Goal: Task Accomplishment & Management: Manage account settings

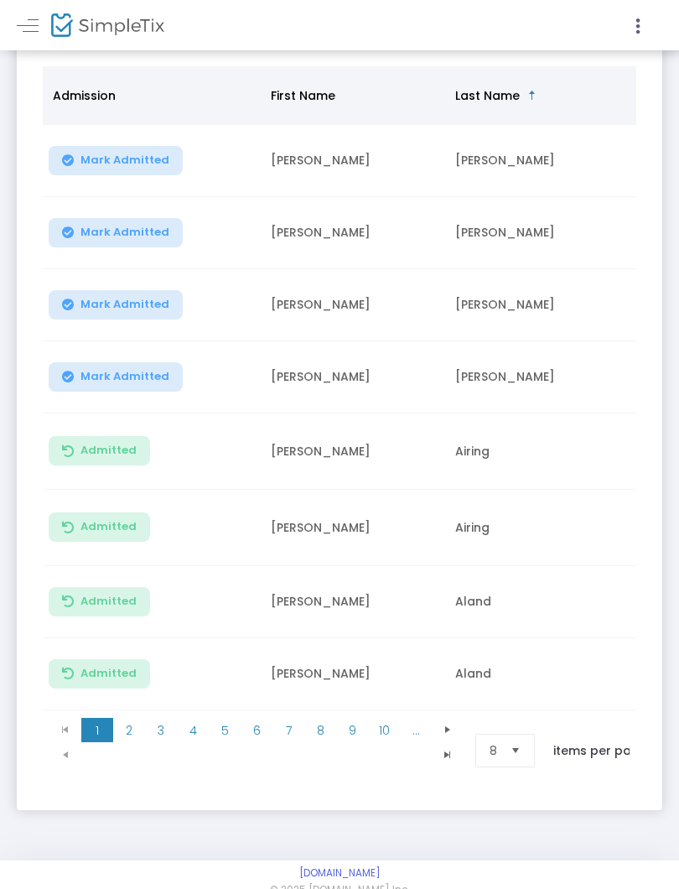
scroll to position [335, 0]
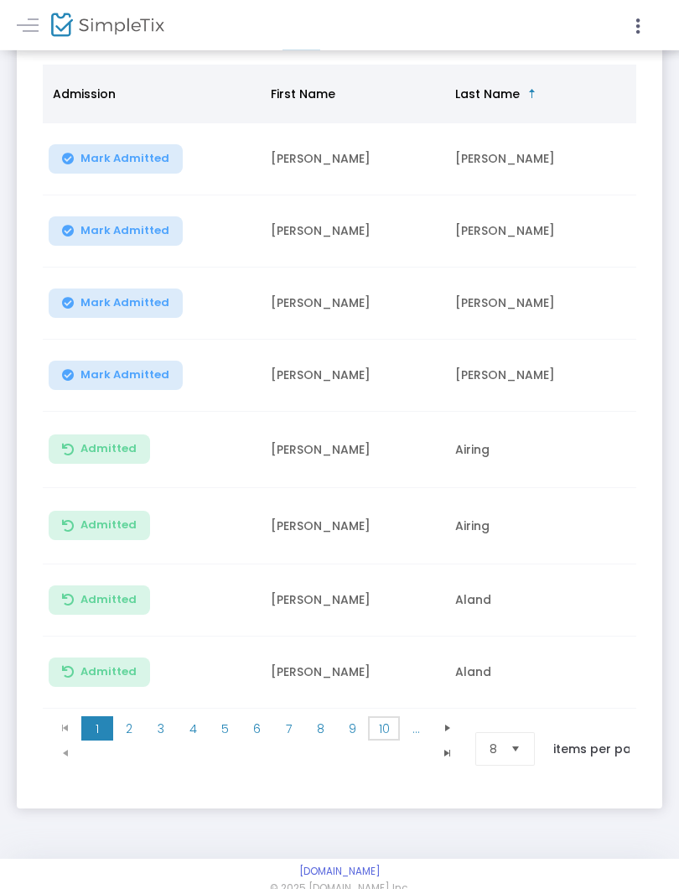
click at [383, 725] on span "10" at bounding box center [384, 729] width 32 height 25
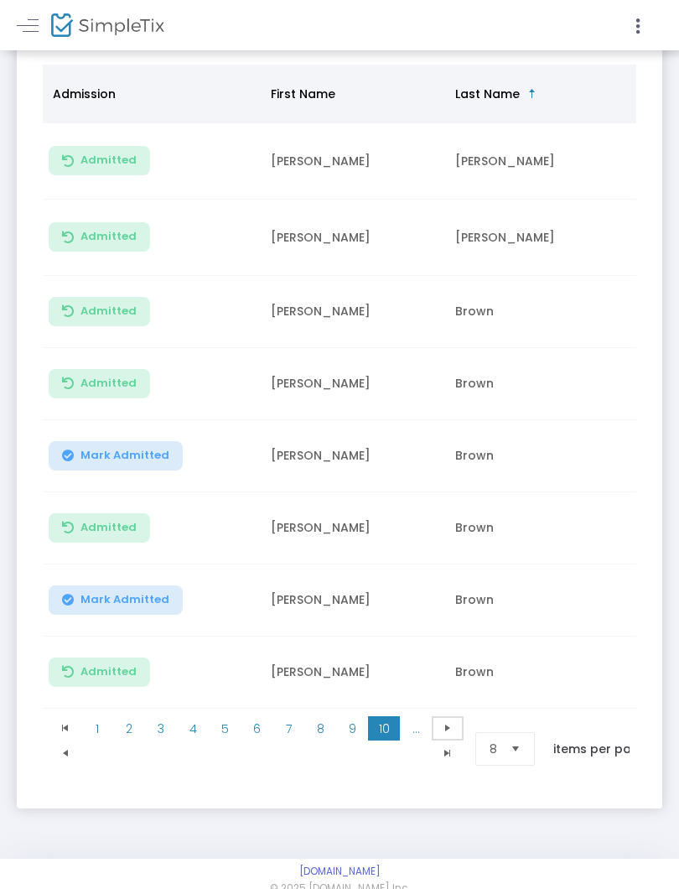
click at [448, 722] on span "Go to the next page" at bounding box center [447, 727] width 13 height 13
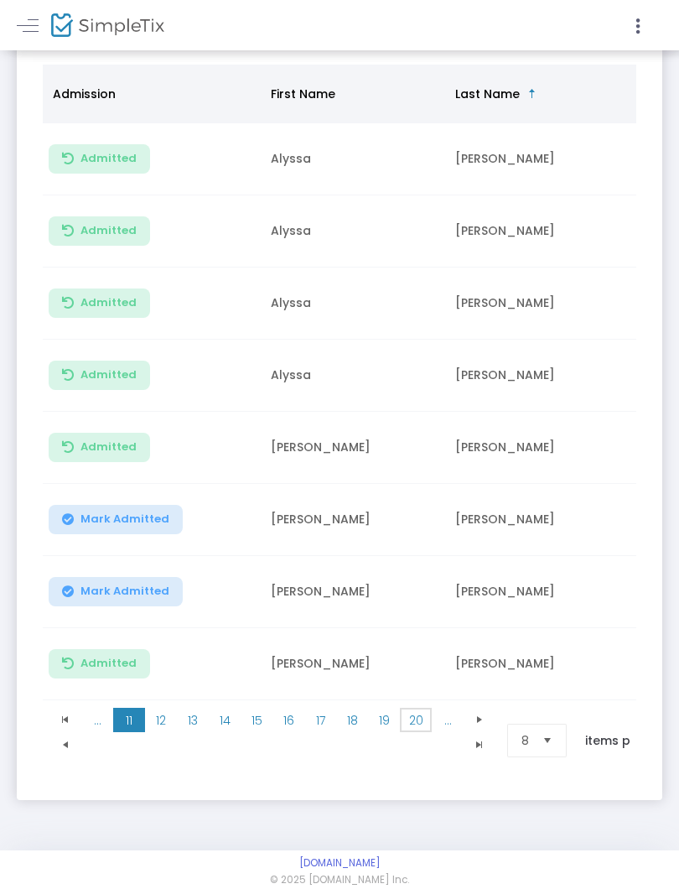
click at [418, 720] on span "20" at bounding box center [416, 720] width 32 height 25
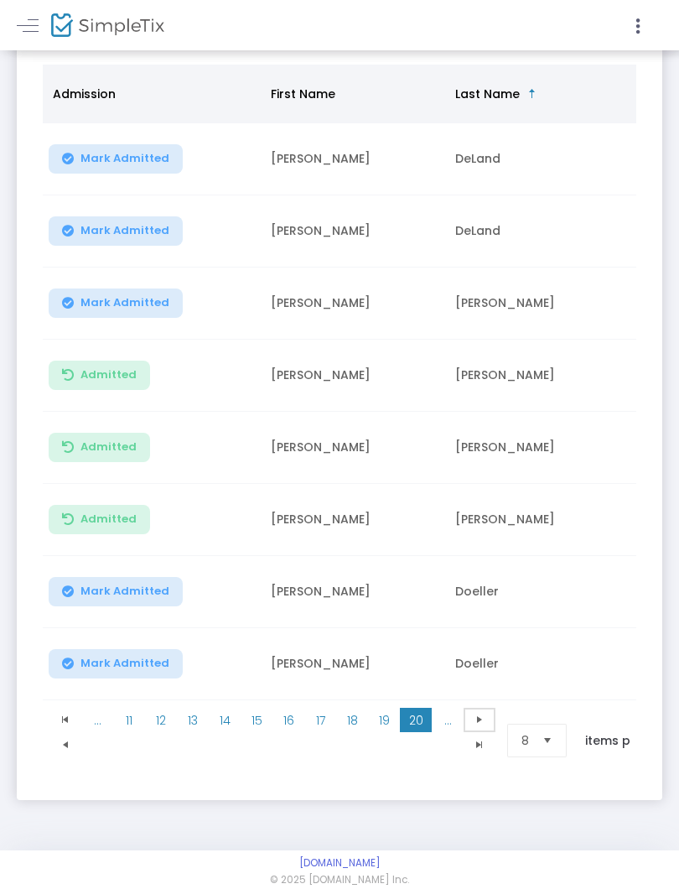
click at [481, 718] on span "Go to the next page" at bounding box center [479, 719] width 13 height 13
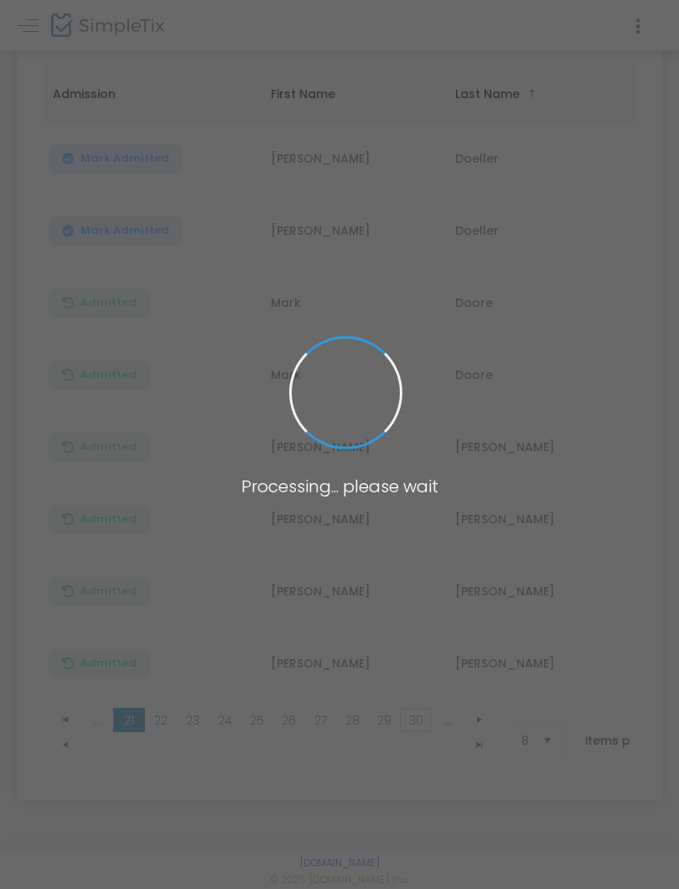
click at [421, 721] on span "30" at bounding box center [416, 720] width 32 height 25
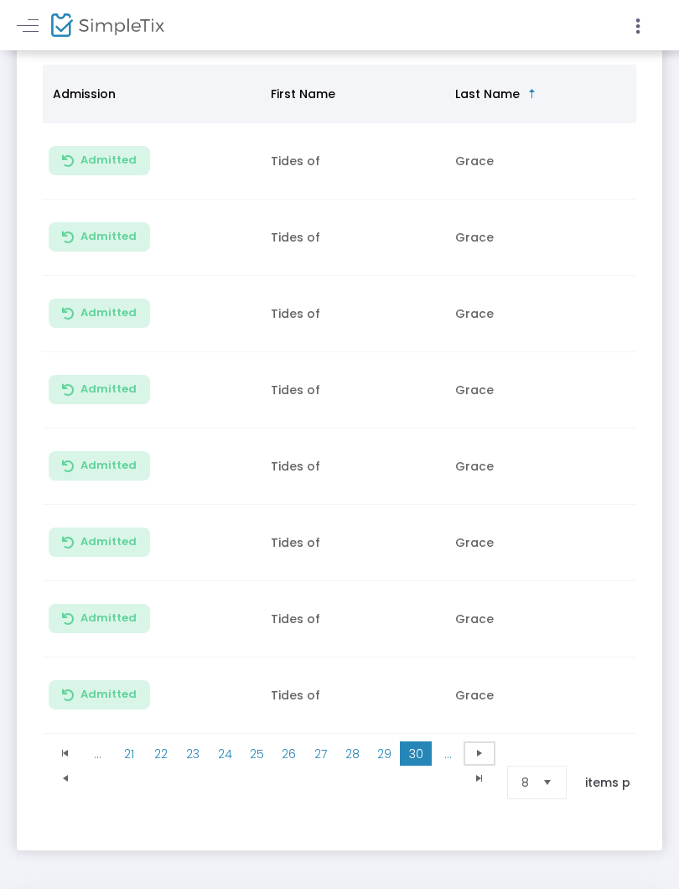
click at [480, 746] on span "Go to the next page" at bounding box center [479, 752] width 13 height 13
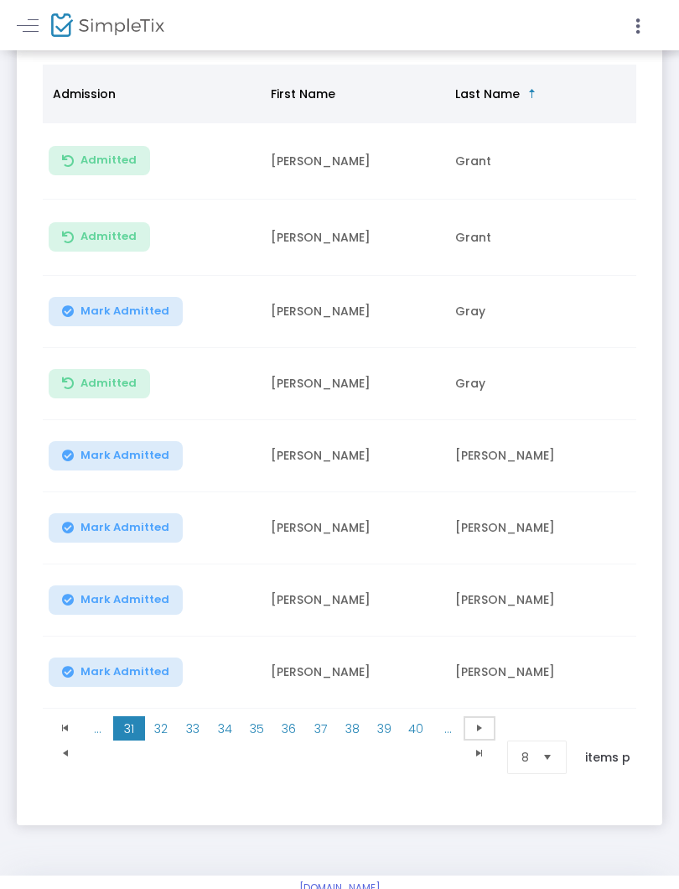
click at [478, 721] on span "Go to the next page" at bounding box center [479, 727] width 13 height 13
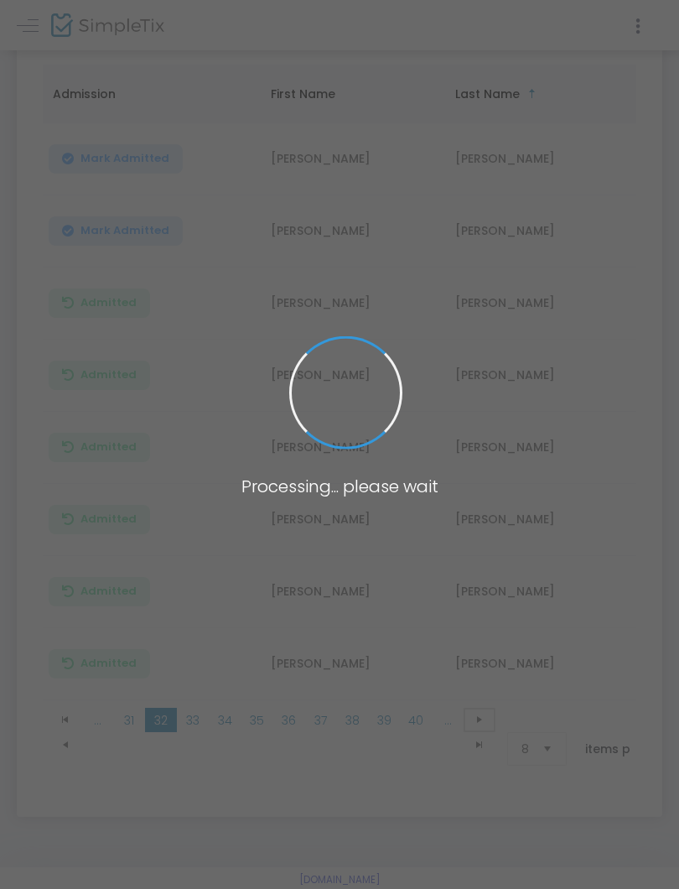
click at [480, 718] on span "Go to the next page" at bounding box center [479, 719] width 13 height 13
click at [479, 704] on span at bounding box center [339, 444] width 679 height 889
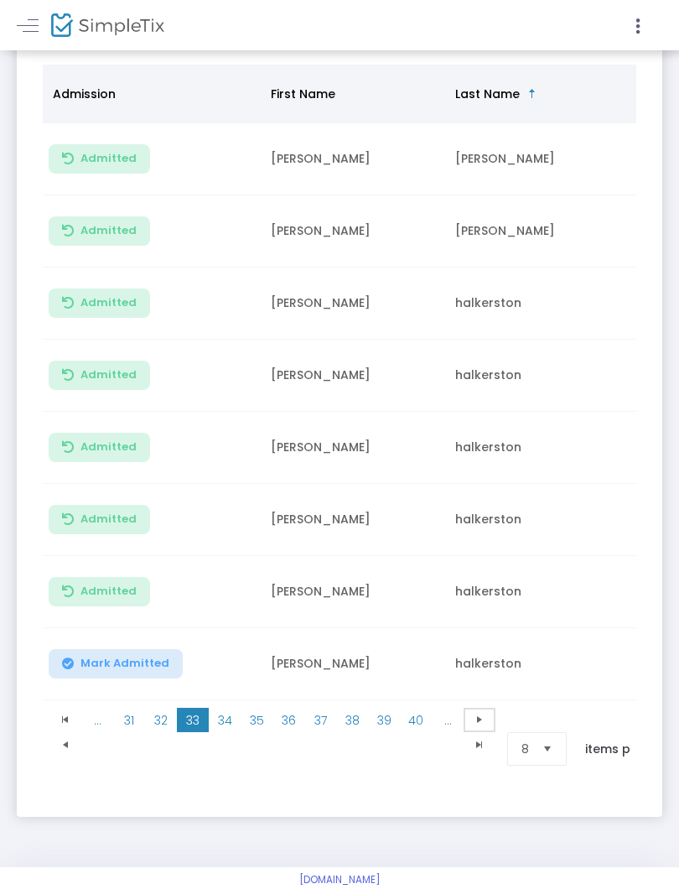
click at [483, 712] on span at bounding box center [480, 720] width 32 height 25
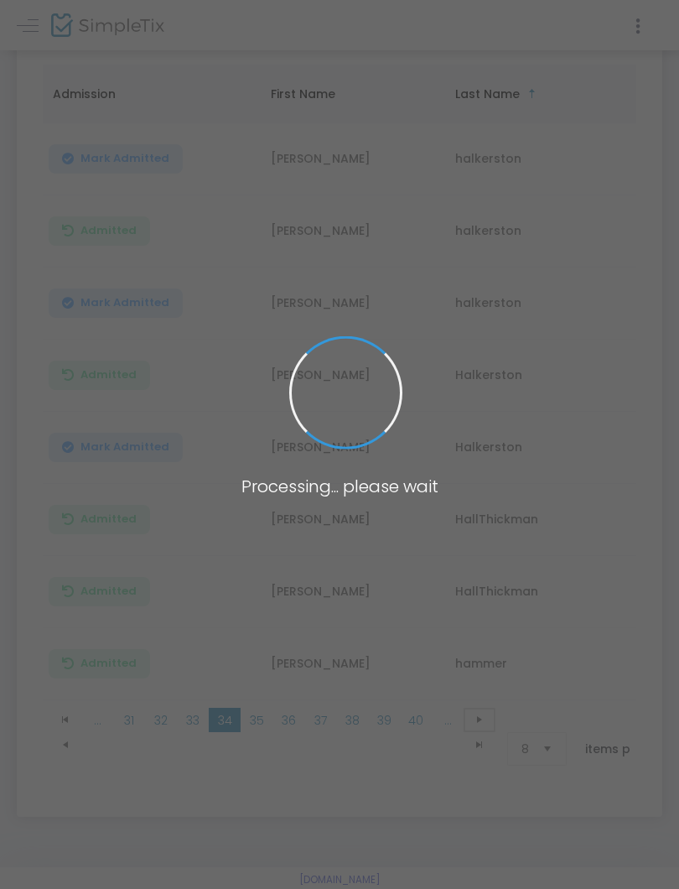
click at [478, 711] on span at bounding box center [480, 720] width 32 height 25
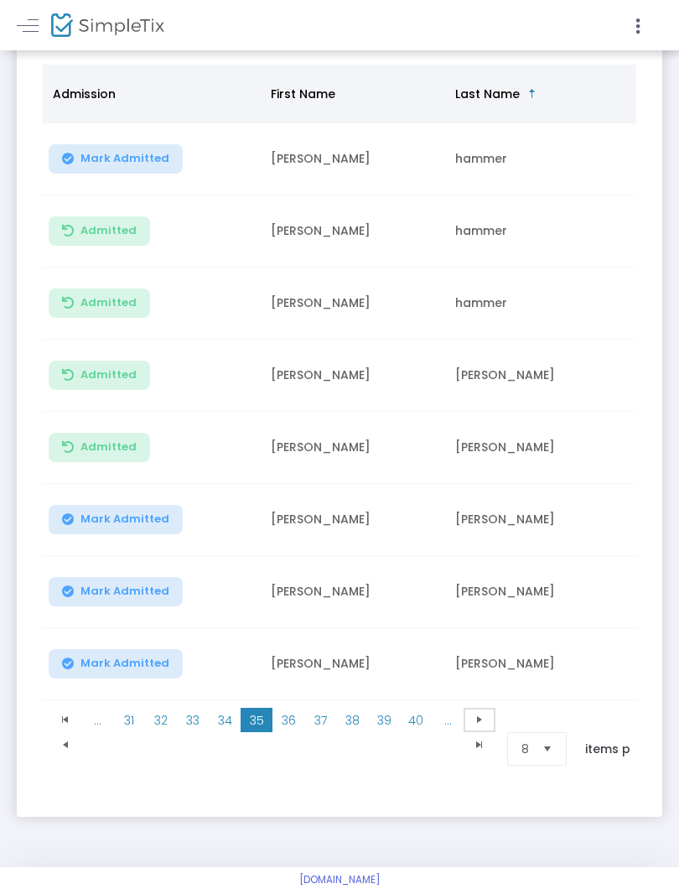
click at [491, 712] on span at bounding box center [480, 720] width 32 height 25
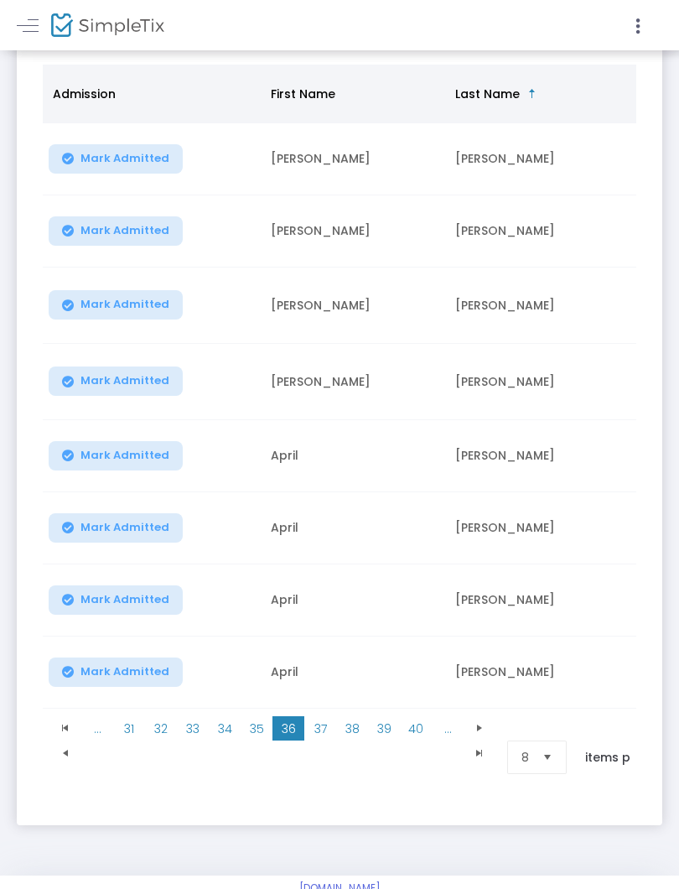
click at [486, 708] on kendo-pager "... 31 32 33 34 35 36 37 38 39 40 ... ... 31 32 33 34 35 36 37 38 39 40 ... 281…" at bounding box center [340, 757] width 594 height 98
click at [483, 716] on span at bounding box center [480, 728] width 32 height 25
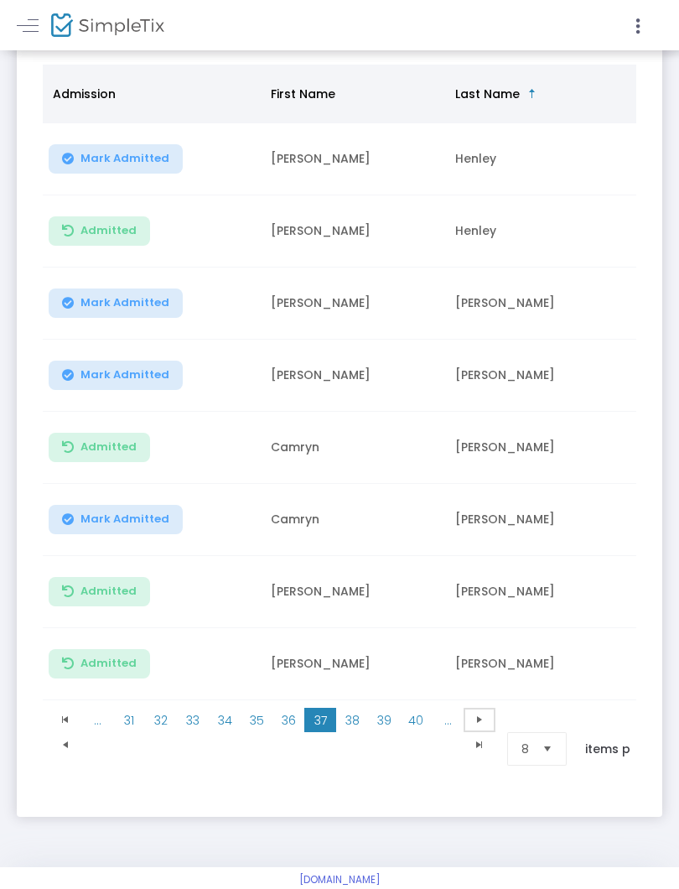
click at [489, 715] on span at bounding box center [480, 720] width 32 height 25
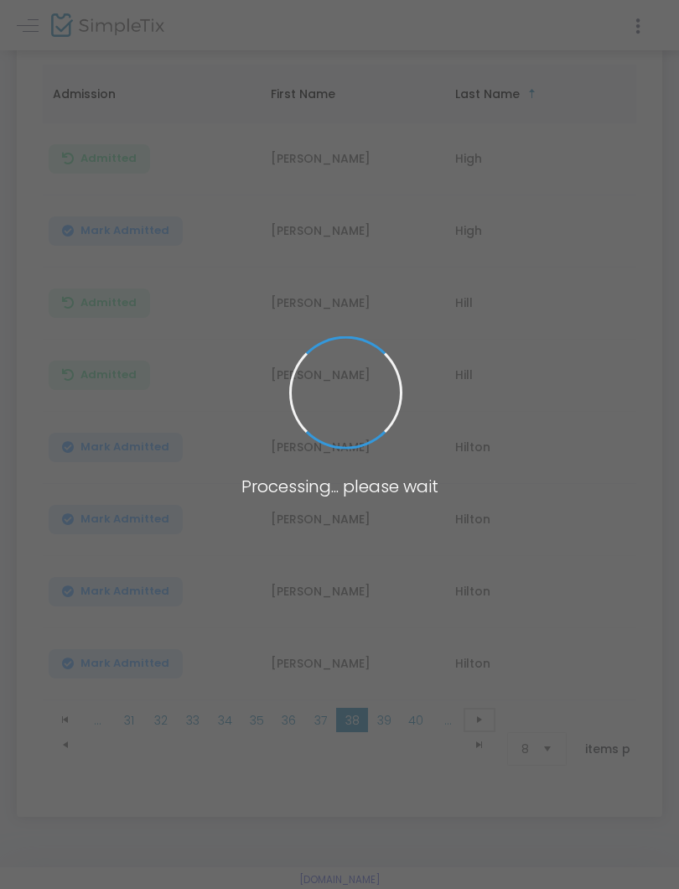
click at [495, 710] on span at bounding box center [480, 720] width 32 height 25
click at [485, 710] on span at bounding box center [480, 720] width 32 height 25
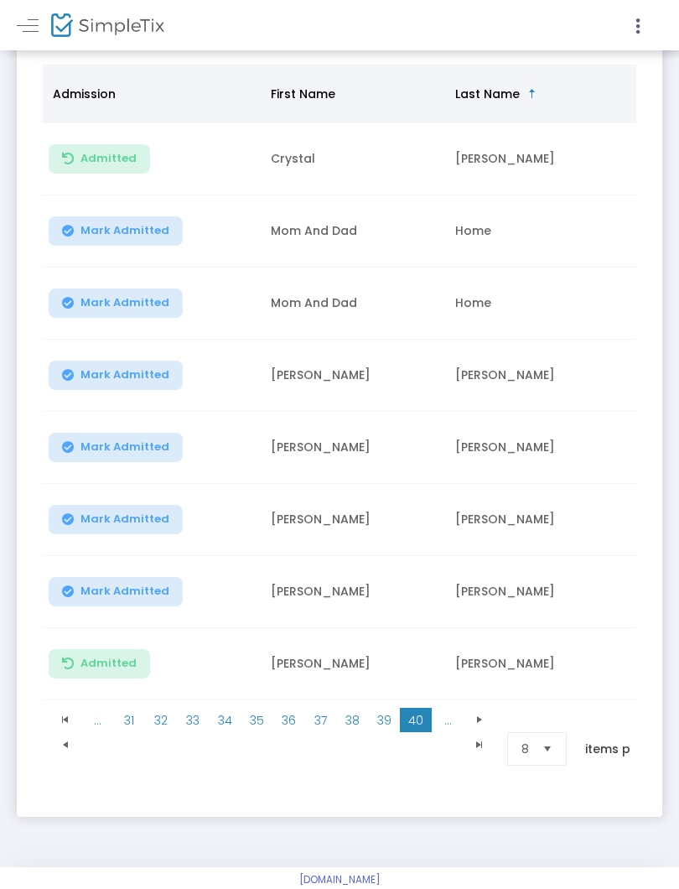
click at [490, 708] on kendo-pager "... 31 32 33 34 35 36 37 38 39 40 ... ... 31 32 33 34 35 36 37 38 39 40 ... 313…" at bounding box center [340, 749] width 594 height 98
click at [484, 714] on span at bounding box center [480, 720] width 32 height 25
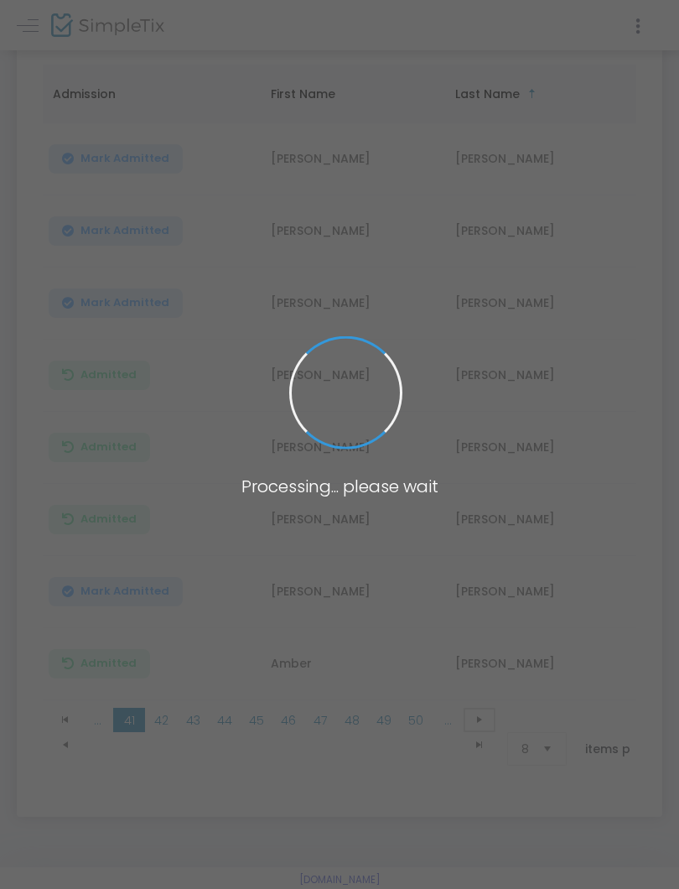
click at [481, 713] on span at bounding box center [480, 720] width 32 height 25
click at [488, 710] on span at bounding box center [480, 720] width 32 height 25
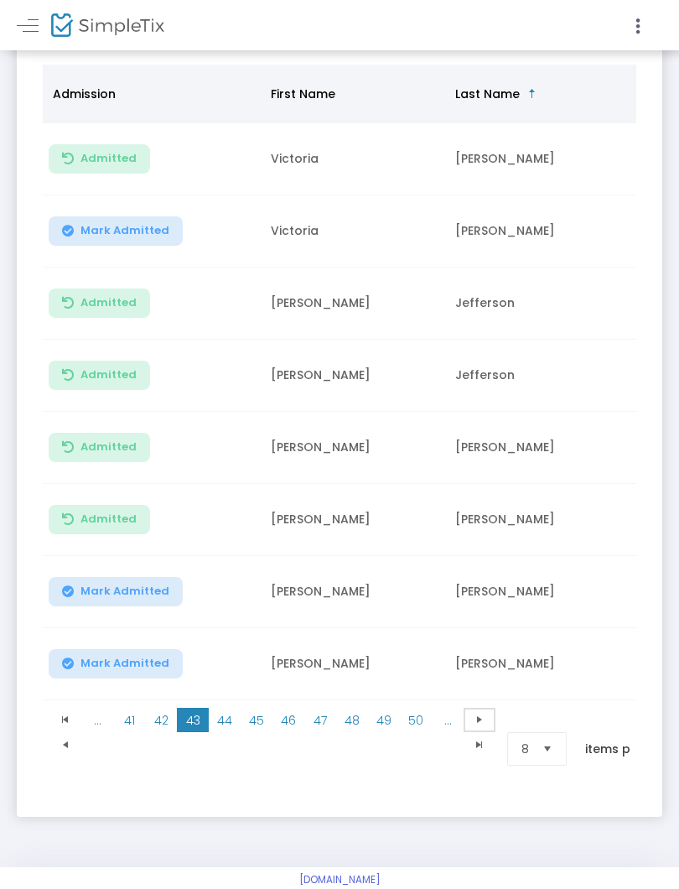
click at [486, 713] on span at bounding box center [480, 720] width 32 height 25
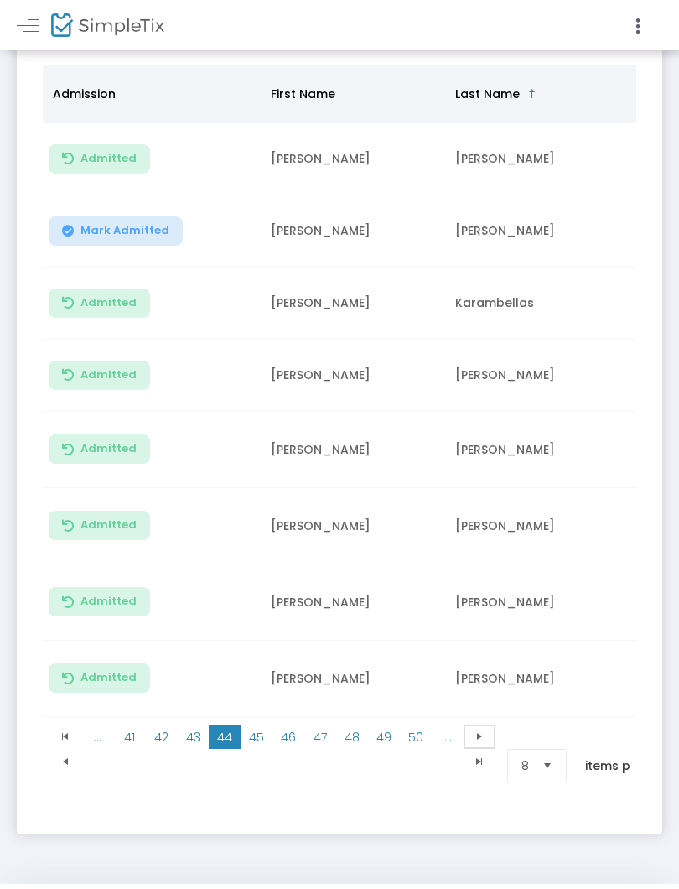
click at [490, 724] on span at bounding box center [480, 736] width 32 height 25
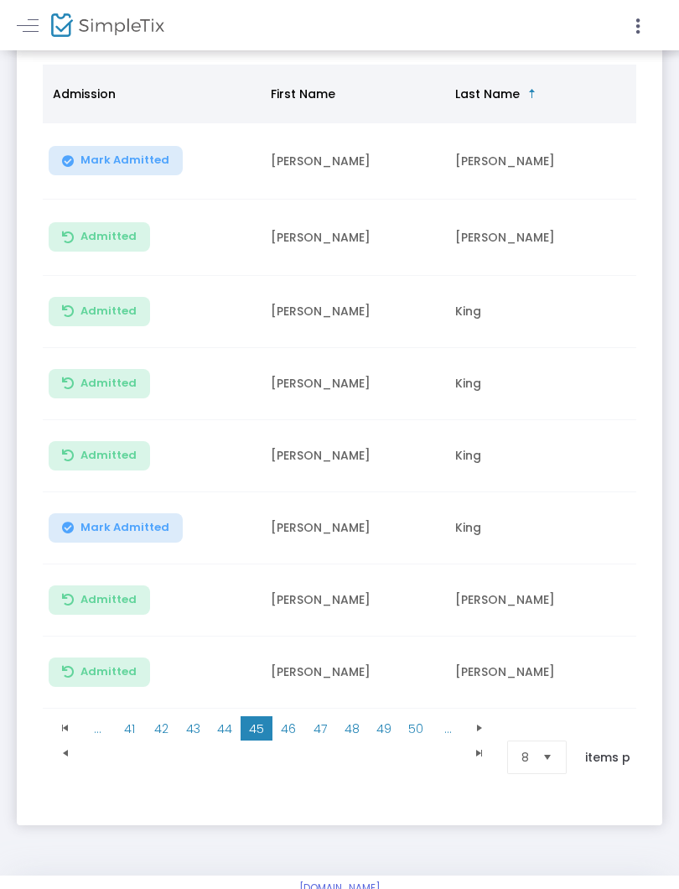
click at [601, 396] on td "King" at bounding box center [537, 384] width 184 height 72
click at [77, 516] on button "Mark Admitted" at bounding box center [116, 527] width 134 height 29
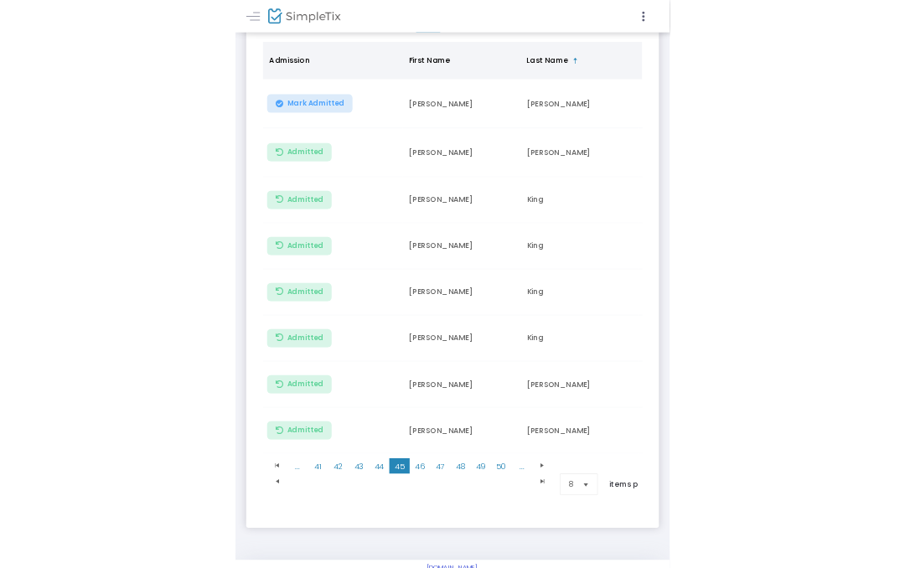
scroll to position [335, 0]
